Goal: Information Seeking & Learning: Learn about a topic

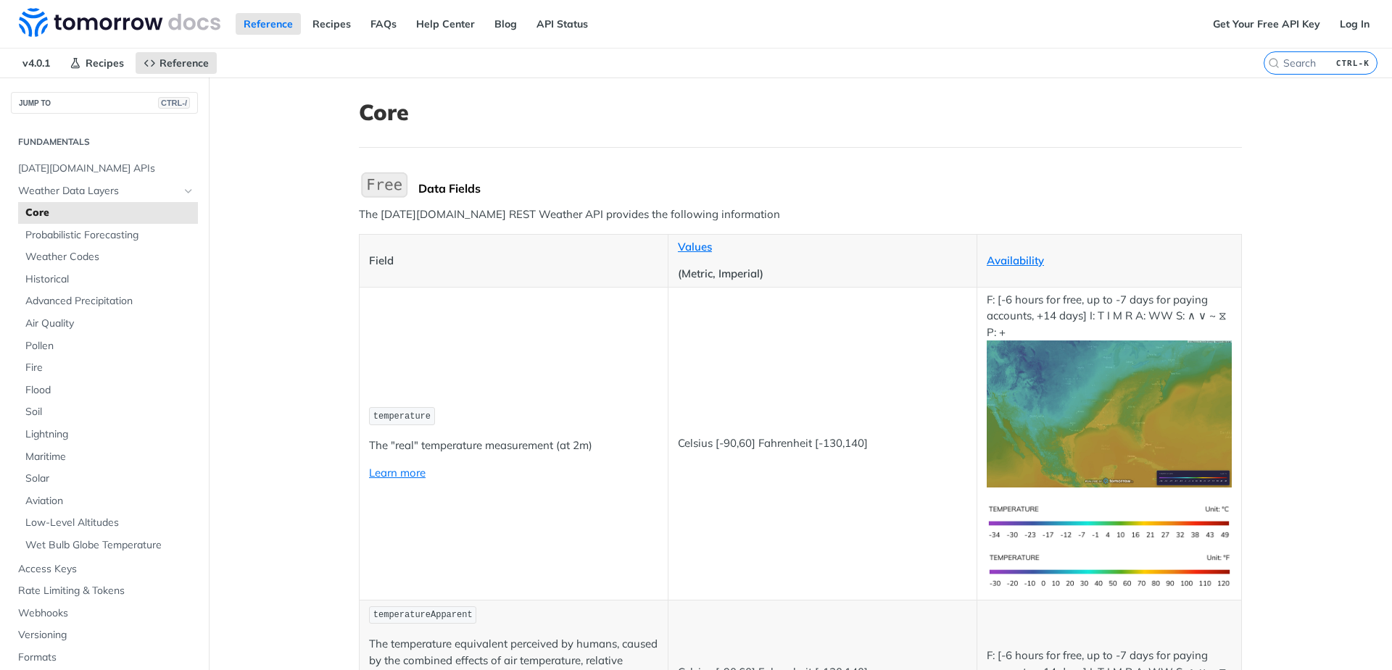
click at [474, 342] on td "temperature The "real" temperature measurement (at 2m) Learn more" at bounding box center [513, 443] width 309 height 313
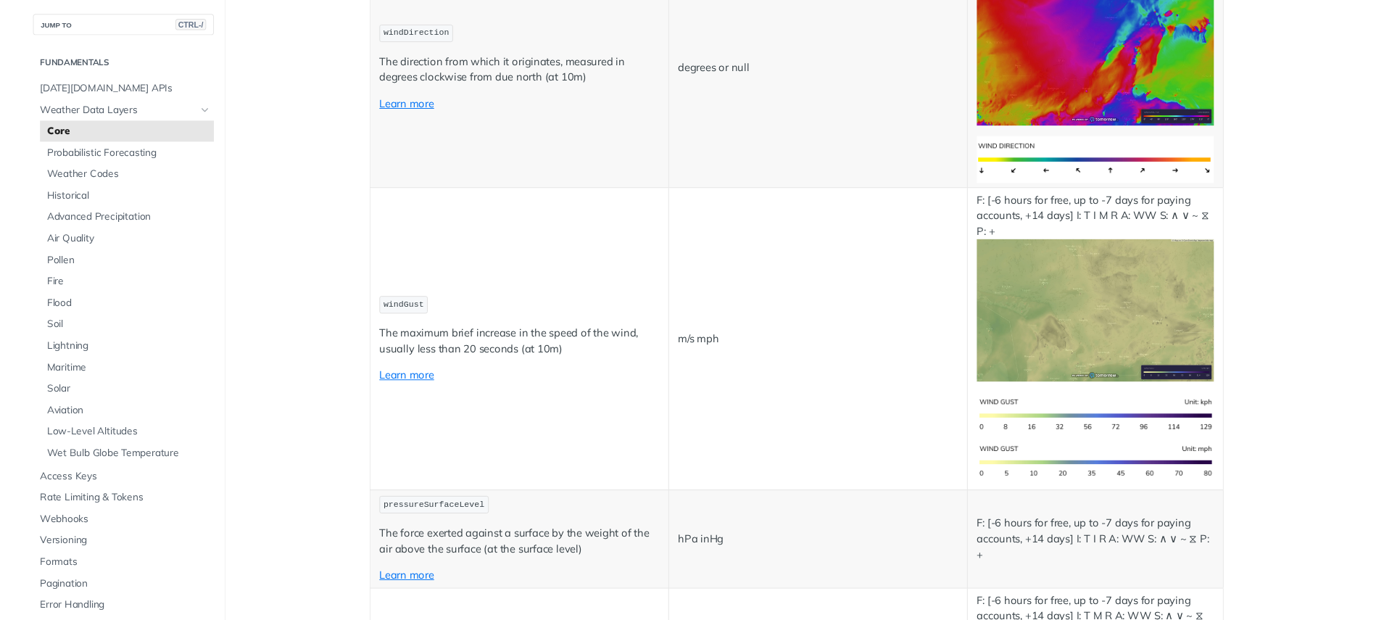
scroll to position [1705, 0]
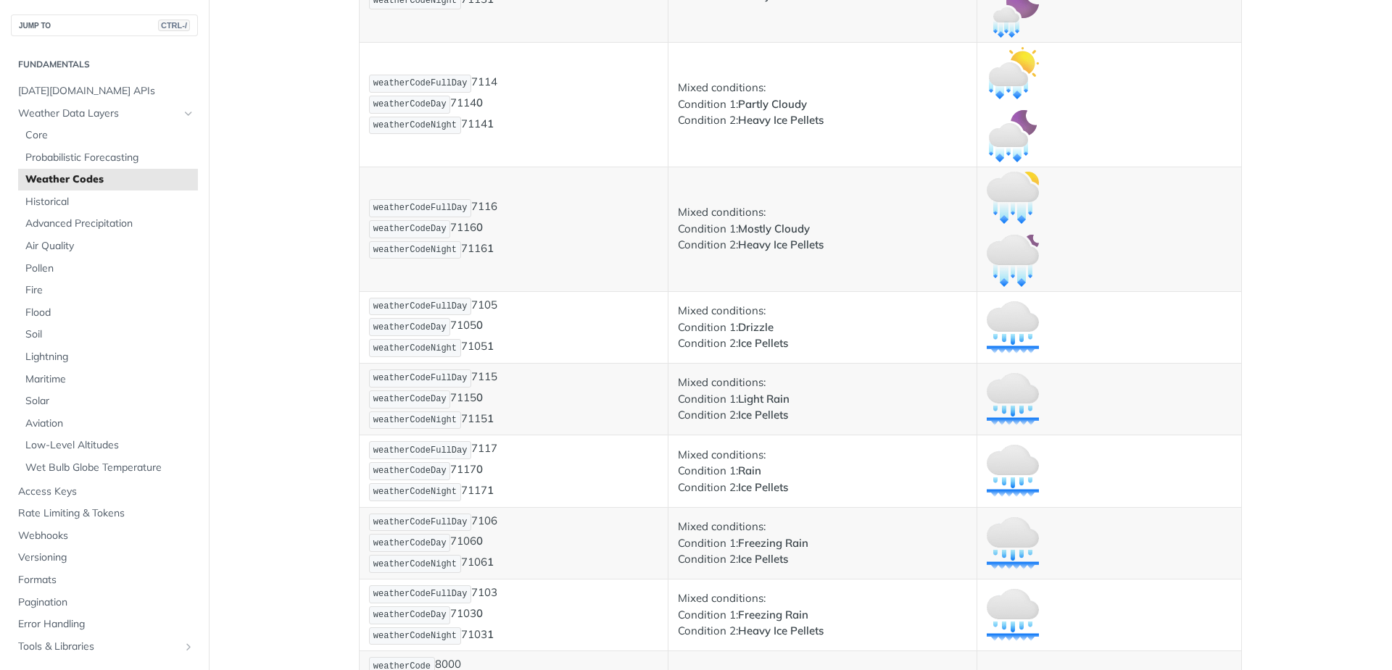
scroll to position [9008, 0]
